Goal: Information Seeking & Learning: Learn about a topic

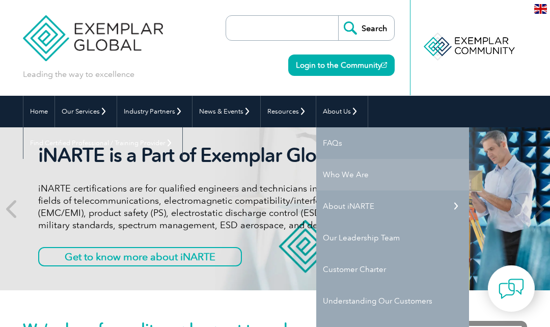
click at [353, 177] on link "Who We Are" at bounding box center [392, 175] width 153 height 32
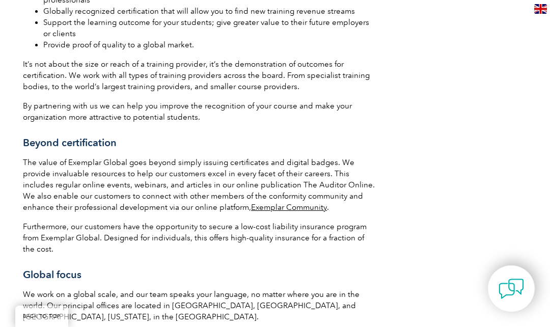
scroll to position [1630, 0]
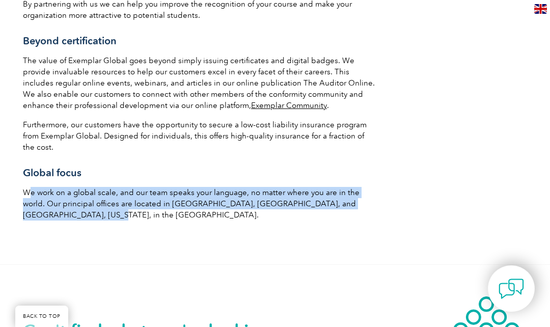
drag, startPoint x: 30, startPoint y: 194, endPoint x: 300, endPoint y: 211, distance: 270.0
click at [300, 211] on p "We work on a global scale, and our team speaks your language, no matter where y…" at bounding box center [199, 204] width 353 height 34
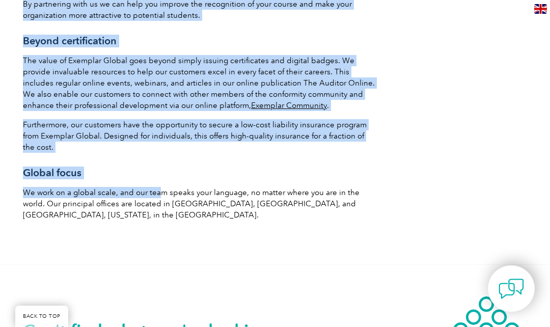
drag, startPoint x: 19, startPoint y: 193, endPoint x: 159, endPoint y: 198, distance: 139.7
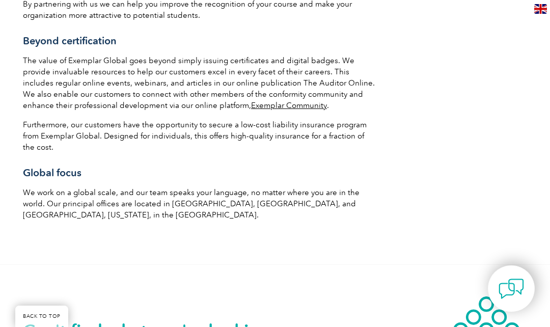
click at [163, 206] on p "We work on a global scale, and our team speaks your language, no matter where y…" at bounding box center [199, 204] width 353 height 34
click at [264, 204] on p "We work on a global scale, and our team speaks your language, no matter where y…" at bounding box center [199, 204] width 353 height 34
click at [36, 207] on p "We work on a global scale, and our team speaks your language, no matter where y…" at bounding box center [199, 204] width 353 height 34
click at [68, 209] on p "We work on a global scale, and our team speaks your language, no matter where y…" at bounding box center [199, 204] width 353 height 34
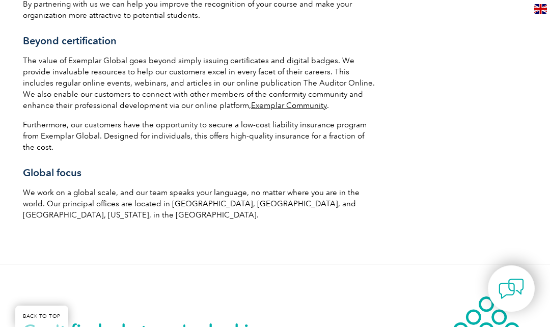
click at [52, 202] on p "We work on a global scale, and our team speaks your language, no matter where y…" at bounding box center [199, 204] width 353 height 34
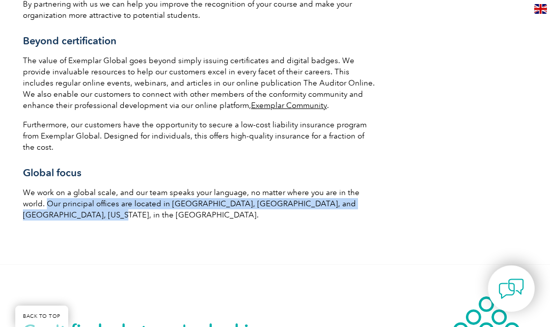
drag, startPoint x: 48, startPoint y: 203, endPoint x: 366, endPoint y: 214, distance: 317.6
click at [366, 214] on p "We work on a global scale, and our team speaks your language, no matter where y…" at bounding box center [199, 204] width 353 height 34
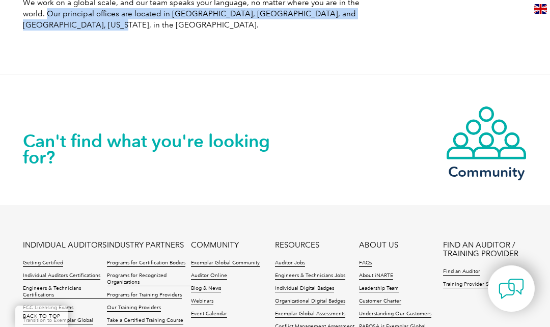
scroll to position [1834, 0]
